Goal: Task Accomplishment & Management: Complete application form

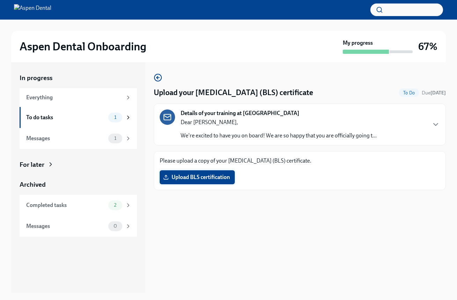
click at [219, 181] on span "Upload BLS certification" at bounding box center [197, 177] width 65 height 7
click at [0, 0] on input "Upload BLS certification" at bounding box center [0, 0] width 0 height 0
click at [258, 179] on span "BLS Provider Completion eCard.pdf" at bounding box center [211, 177] width 93 height 7
click at [0, 0] on input "BLS Provider Completion eCard.pdf" at bounding box center [0, 0] width 0 height 0
click at [98, 231] on div "Messages 1" at bounding box center [78, 226] width 105 height 10
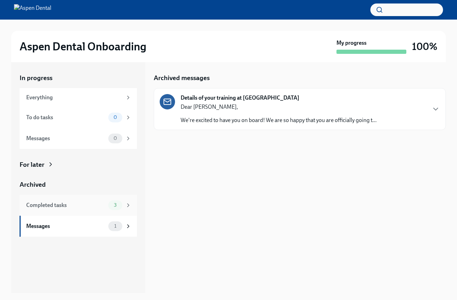
click at [88, 209] on div "Completed tasks 3" at bounding box center [78, 205] width 105 height 10
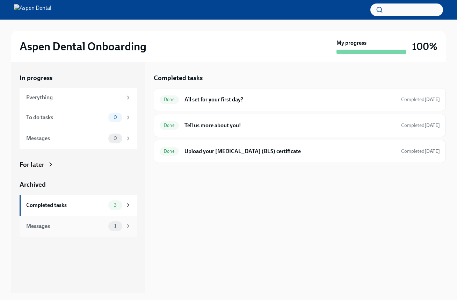
click at [111, 232] on div "Messages 1" at bounding box center [78, 226] width 117 height 21
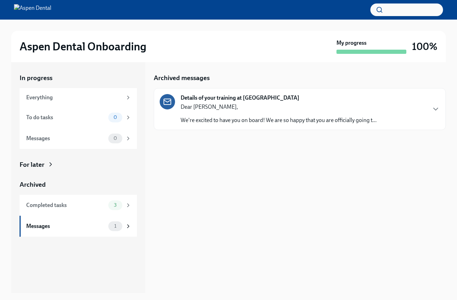
click at [273, 109] on p "Dear [PERSON_NAME]," at bounding box center [279, 107] width 196 height 8
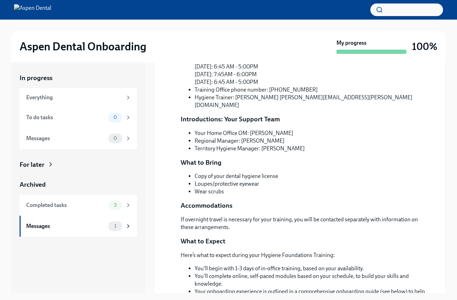
scroll to position [179, 0]
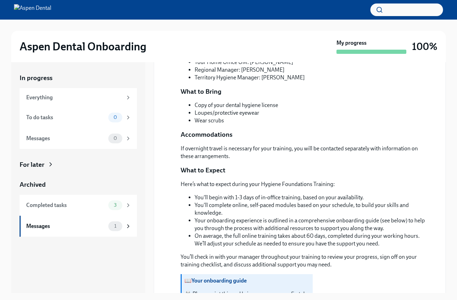
scroll to position [249, 0]
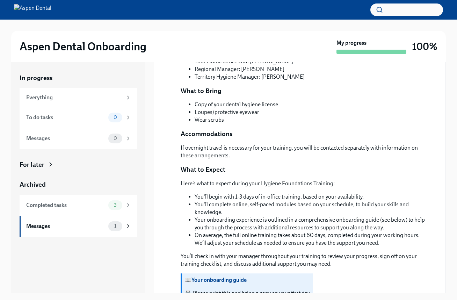
drag, startPoint x: 281, startPoint y: 117, endPoint x: 365, endPoint y: 118, distance: 84.2
copy li "[STREET_ADDRESS][PERSON_NAME]"
click at [248, 98] on div "Dear [PERSON_NAME], We're excited to have you on board! We are so happy that yo…" at bounding box center [305, 114] width 248 height 477
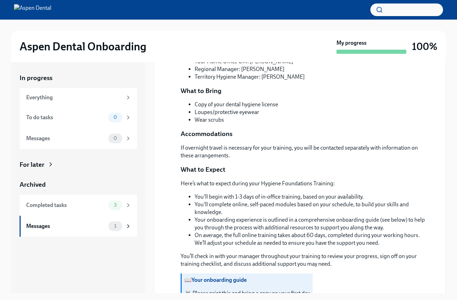
drag, startPoint x: 195, startPoint y: 123, endPoint x: 261, endPoint y: 157, distance: 74.1
copy li "Training Office hours: [DATE]: 7:45AM - 6:00PM [DATE]: 7:45AM - 6:00PM [DATE]: …"
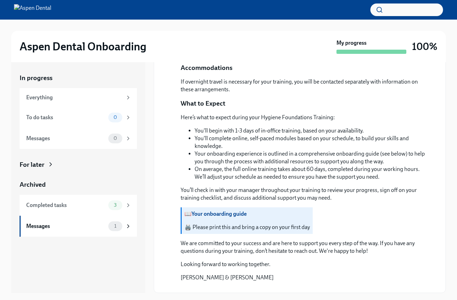
scroll to position [485, 0]
click at [228, 186] on p "You’ll check in with your manager throughout your training to review your progr…" at bounding box center [305, 193] width 248 height 15
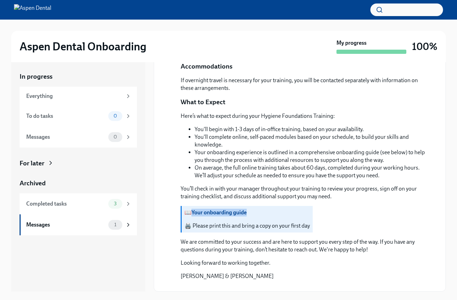
click at [240, 286] on button "Zoom image" at bounding box center [305, 286] width 248 height 0
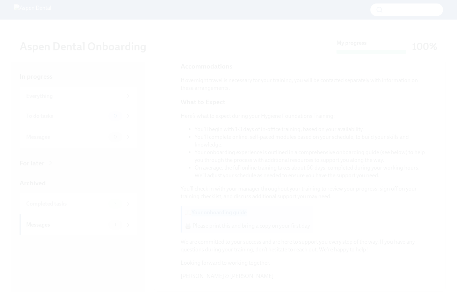
click at [183, 201] on button "Unzoom image" at bounding box center [228, 150] width 457 height 300
